Goal: Find specific page/section: Find specific page/section

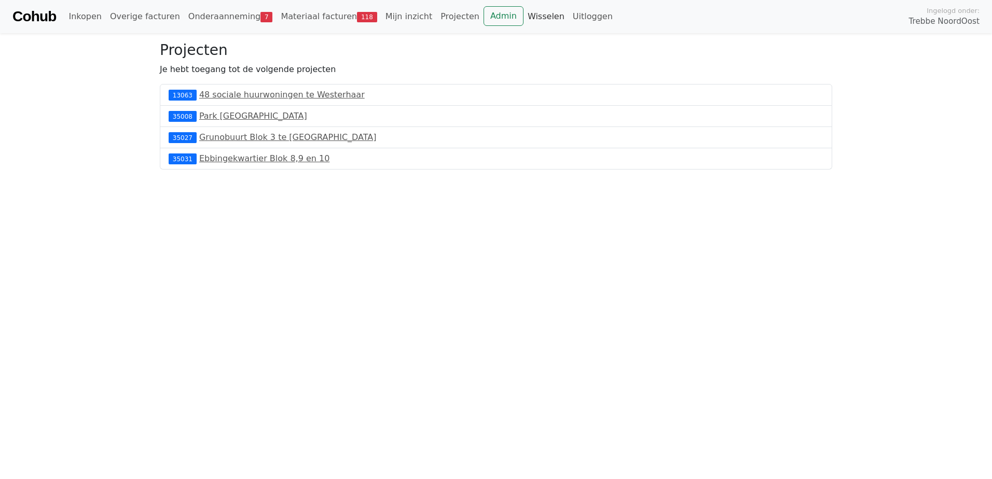
click at [524, 21] on link "Wisselen" at bounding box center [546, 16] width 45 height 21
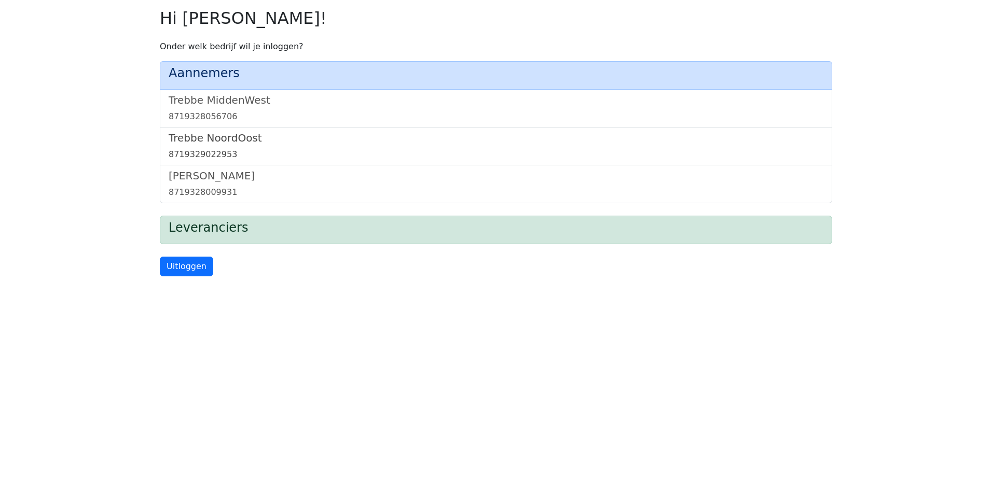
click at [238, 144] on h5 "Trebbe NoordOost" at bounding box center [496, 138] width 655 height 12
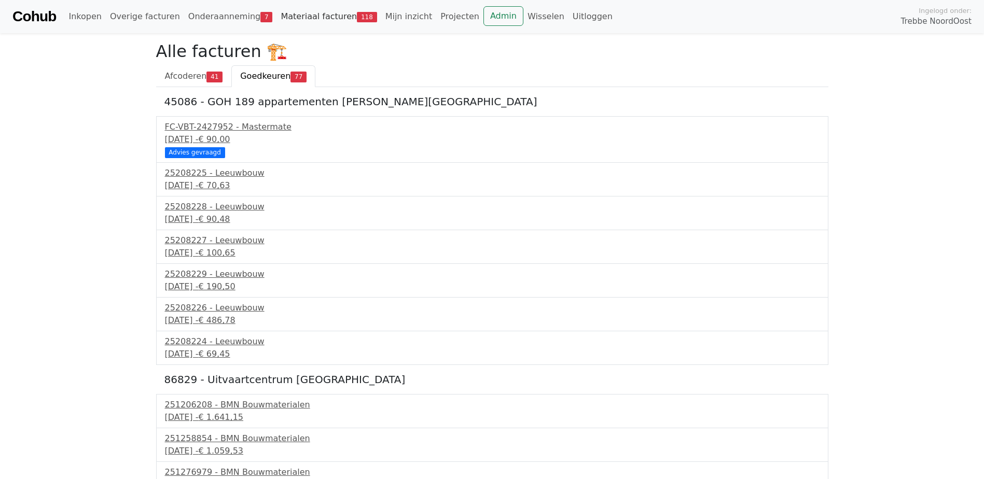
click at [357, 18] on span "118" at bounding box center [367, 17] width 20 height 10
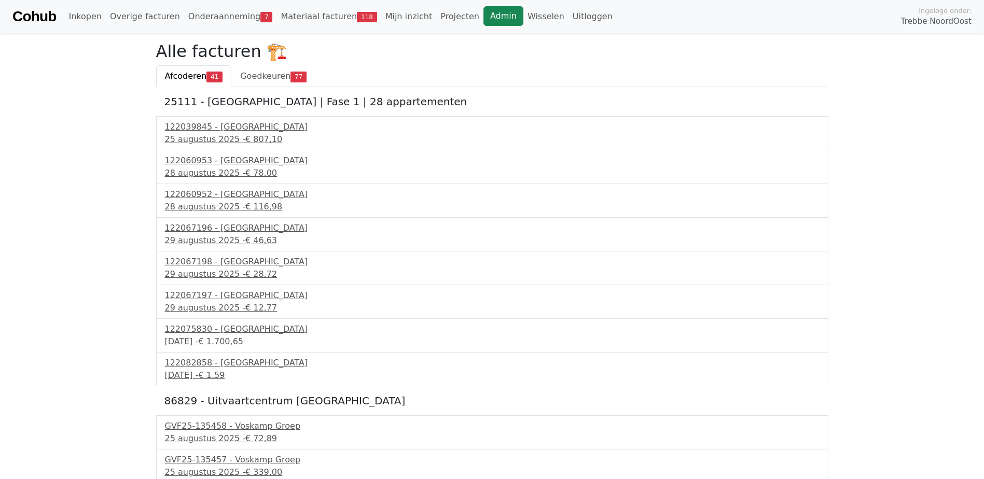
click at [484, 18] on link "Admin" at bounding box center [504, 16] width 40 height 20
